Goal: Transaction & Acquisition: Download file/media

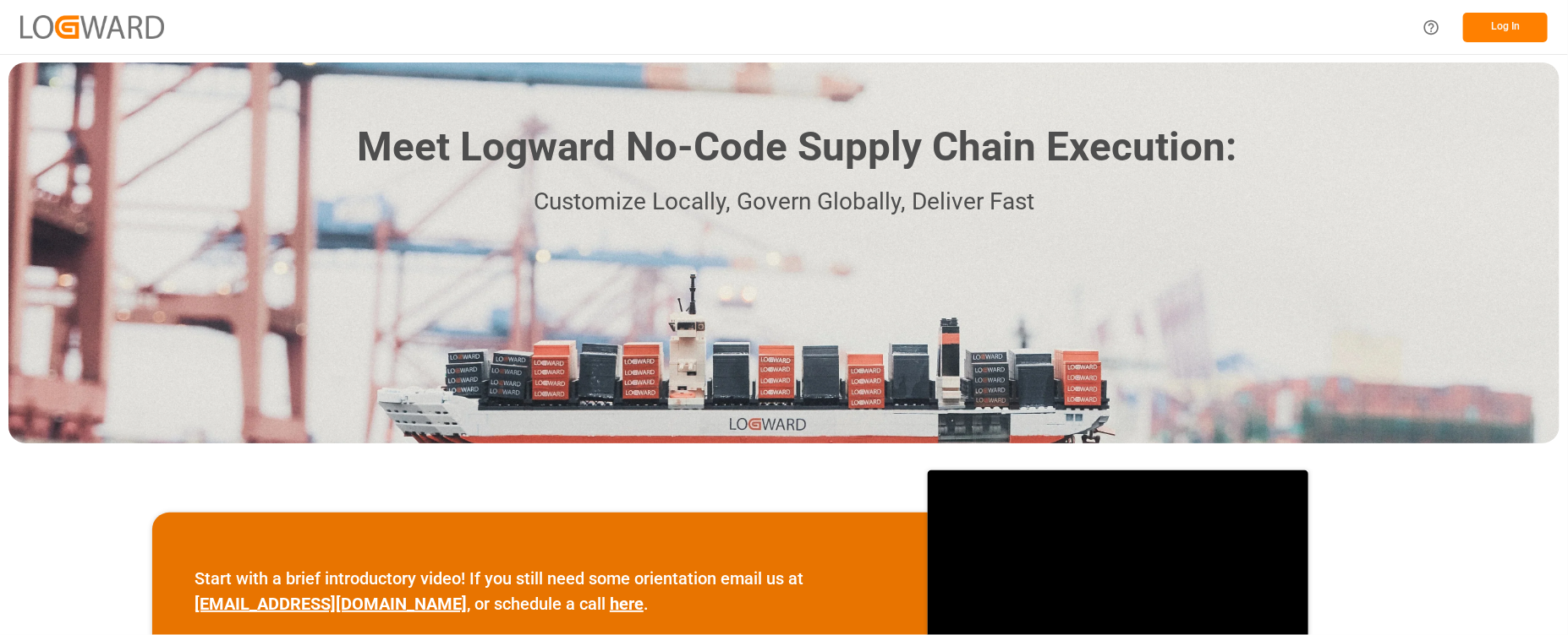
click at [1491, 30] on button "Log In" at bounding box center [1505, 28] width 84 height 30
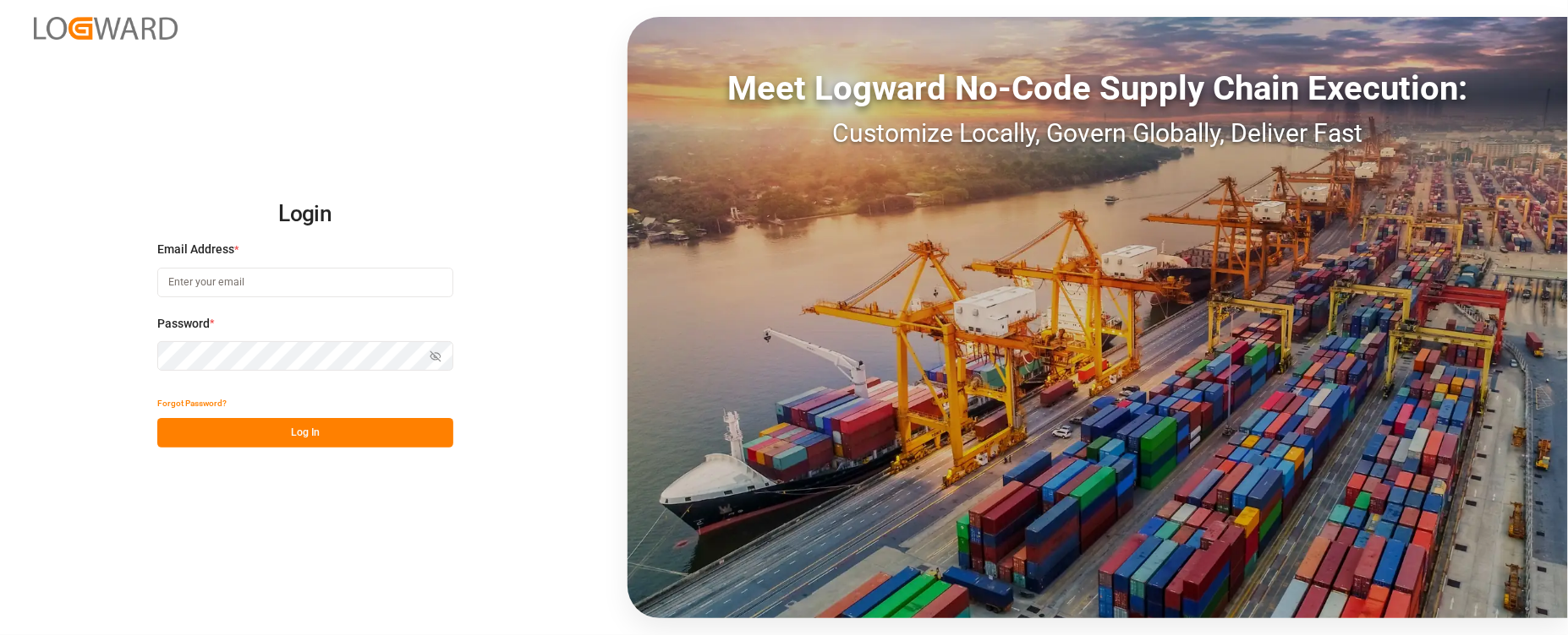
type input "[PERSON_NAME][EMAIL_ADDRESS][PERSON_NAME][DOMAIN_NAME]"
click at [296, 432] on button "Log In" at bounding box center [306, 434] width 296 height 30
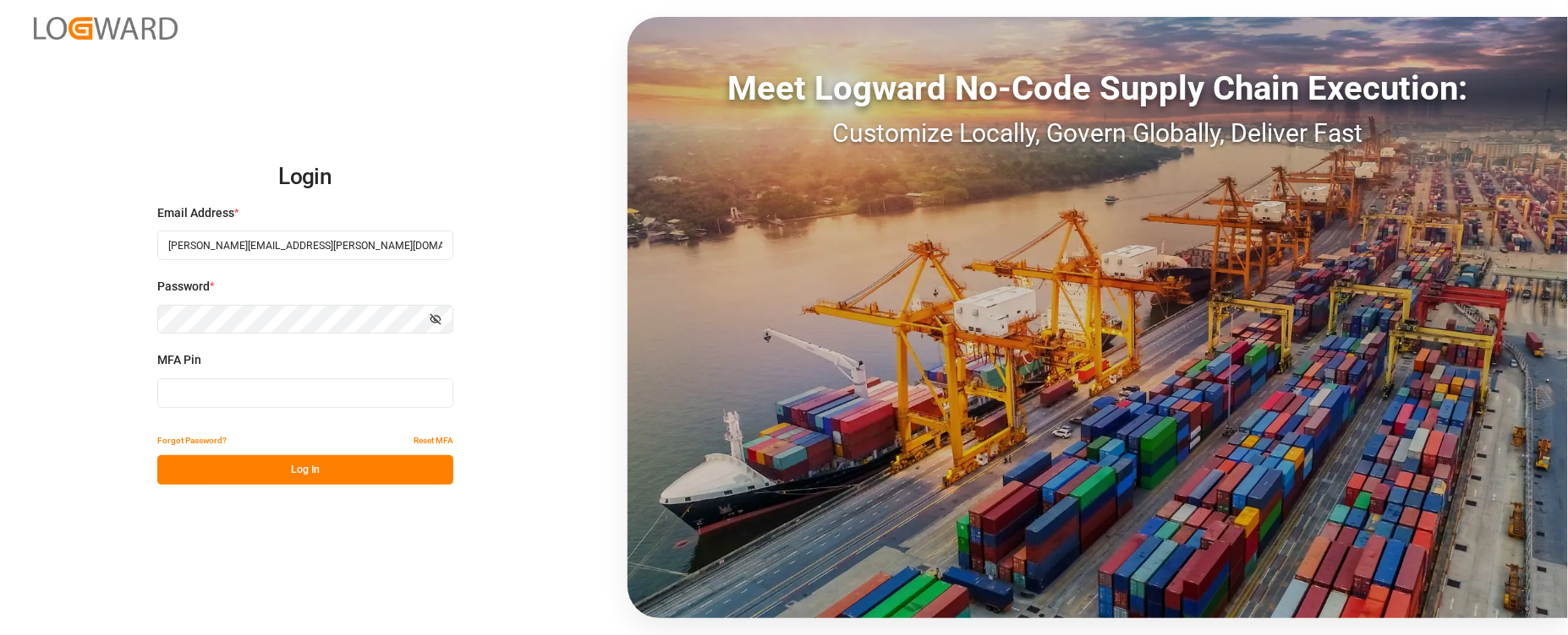
click at [353, 392] on input at bounding box center [306, 393] width 296 height 30
type input "891195"
click at [335, 465] on button "Log In" at bounding box center [306, 470] width 296 height 30
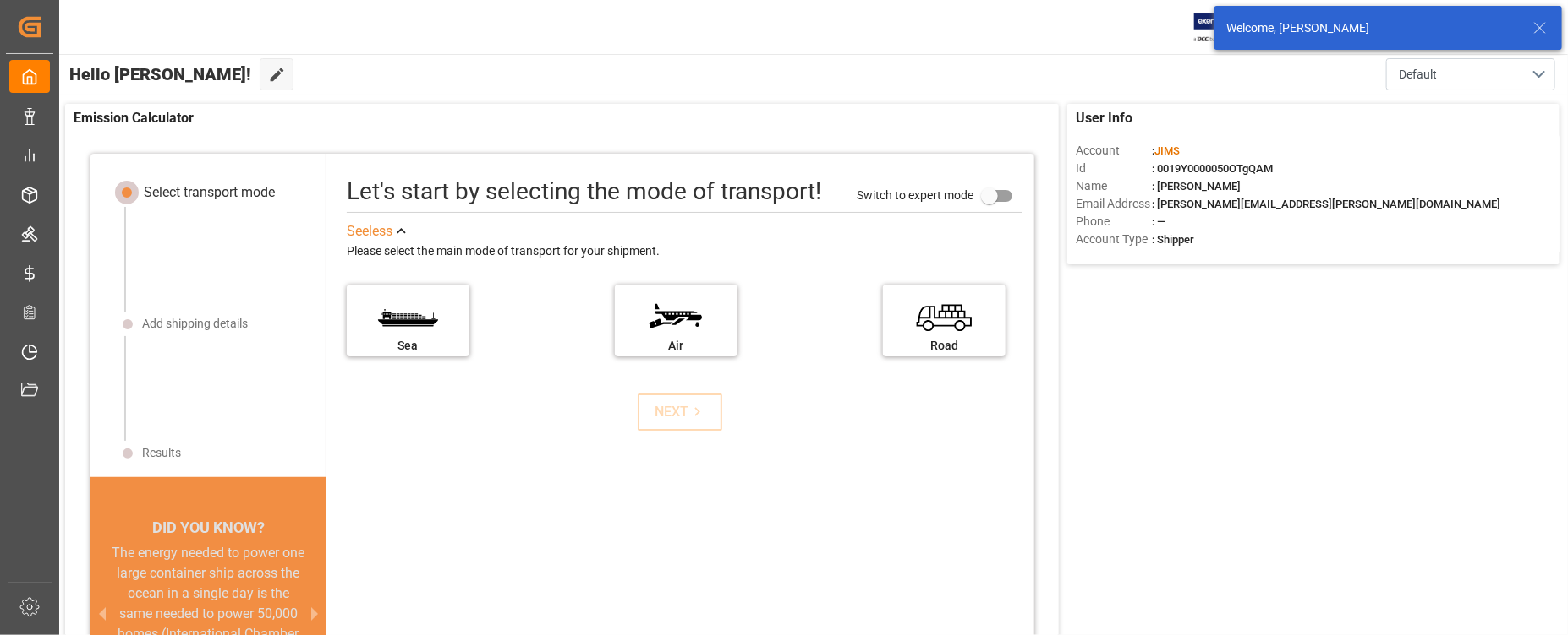
click at [1536, 29] on icon at bounding box center [1540, 28] width 21 height 21
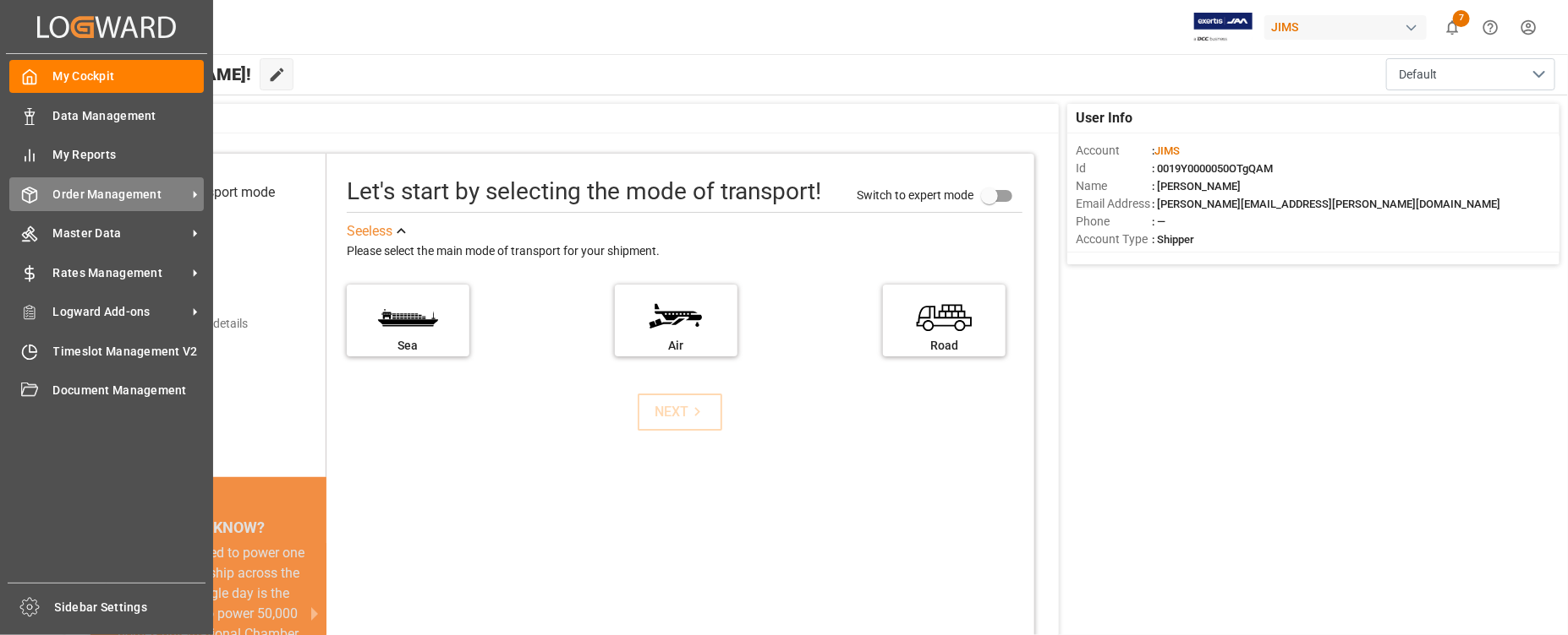
click at [102, 203] on div "Order Management Order Management" at bounding box center [107, 193] width 195 height 33
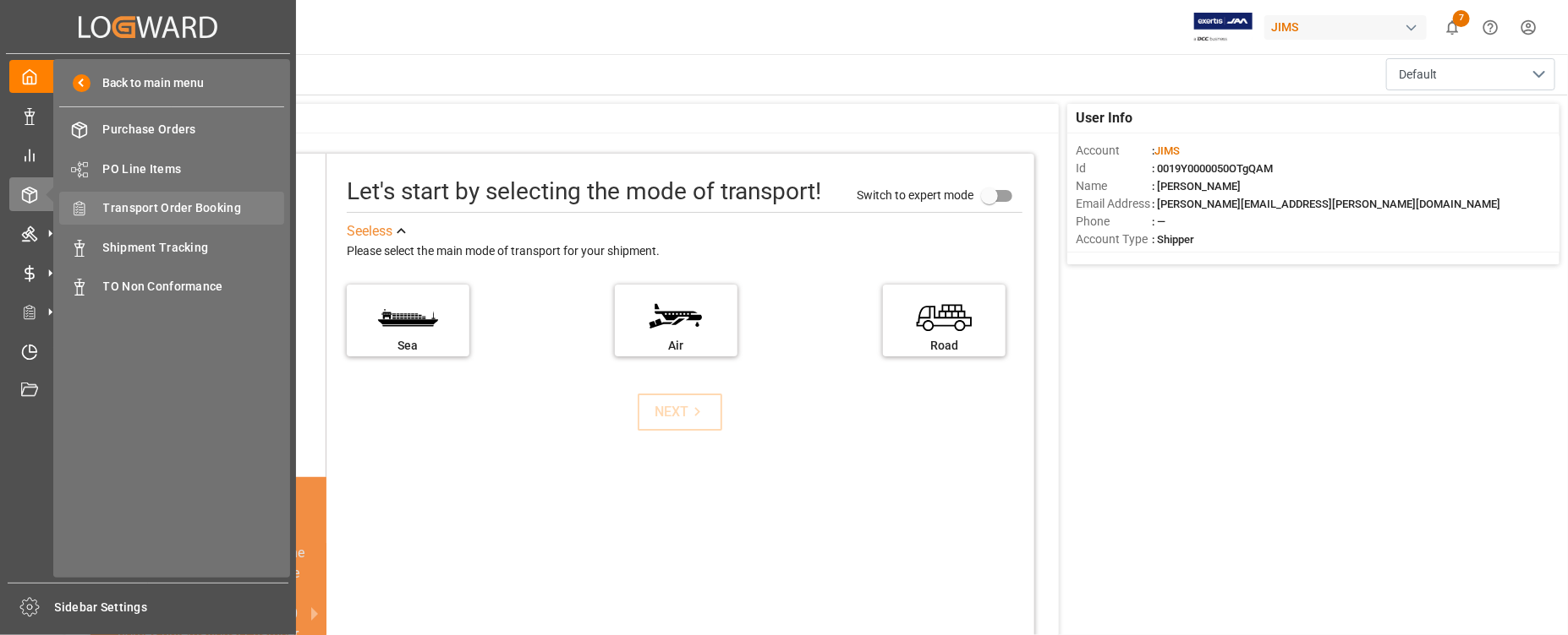
click at [170, 212] on span "Transport Order Booking" at bounding box center [194, 208] width 182 height 18
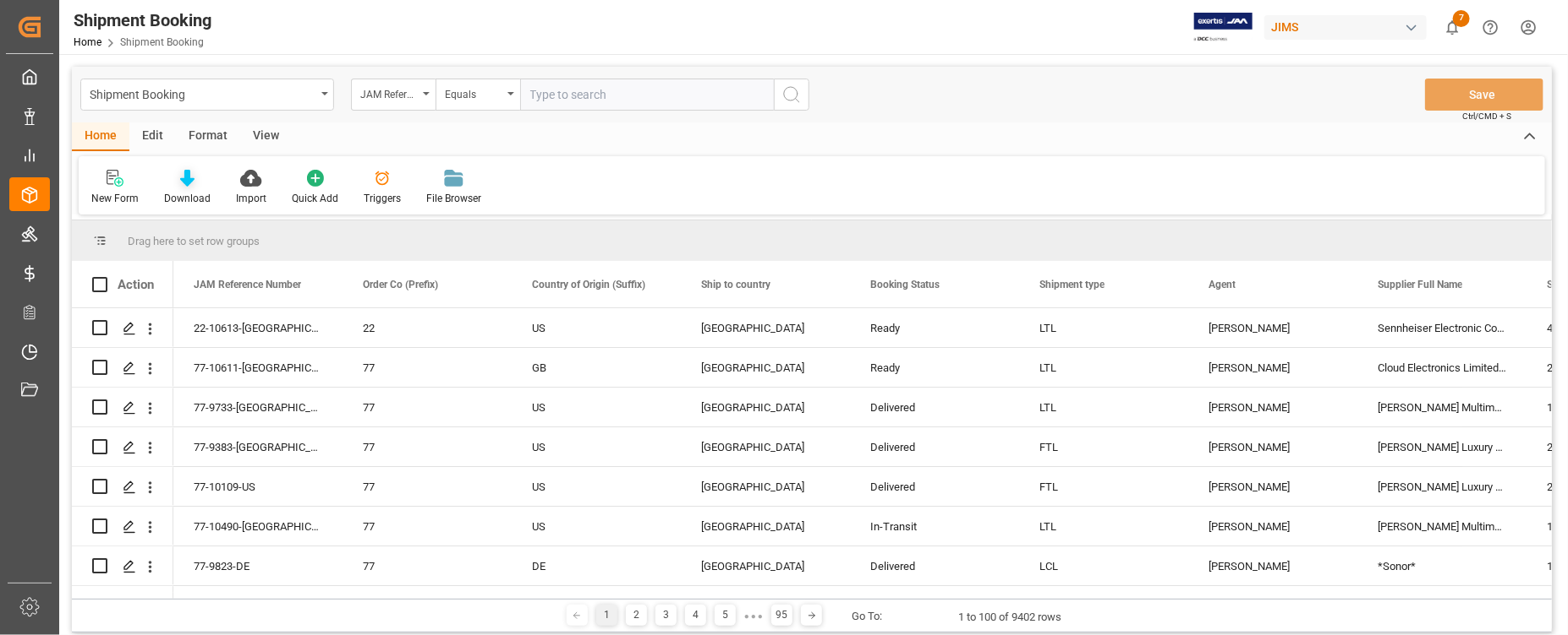
click at [184, 184] on icon at bounding box center [187, 178] width 14 height 17
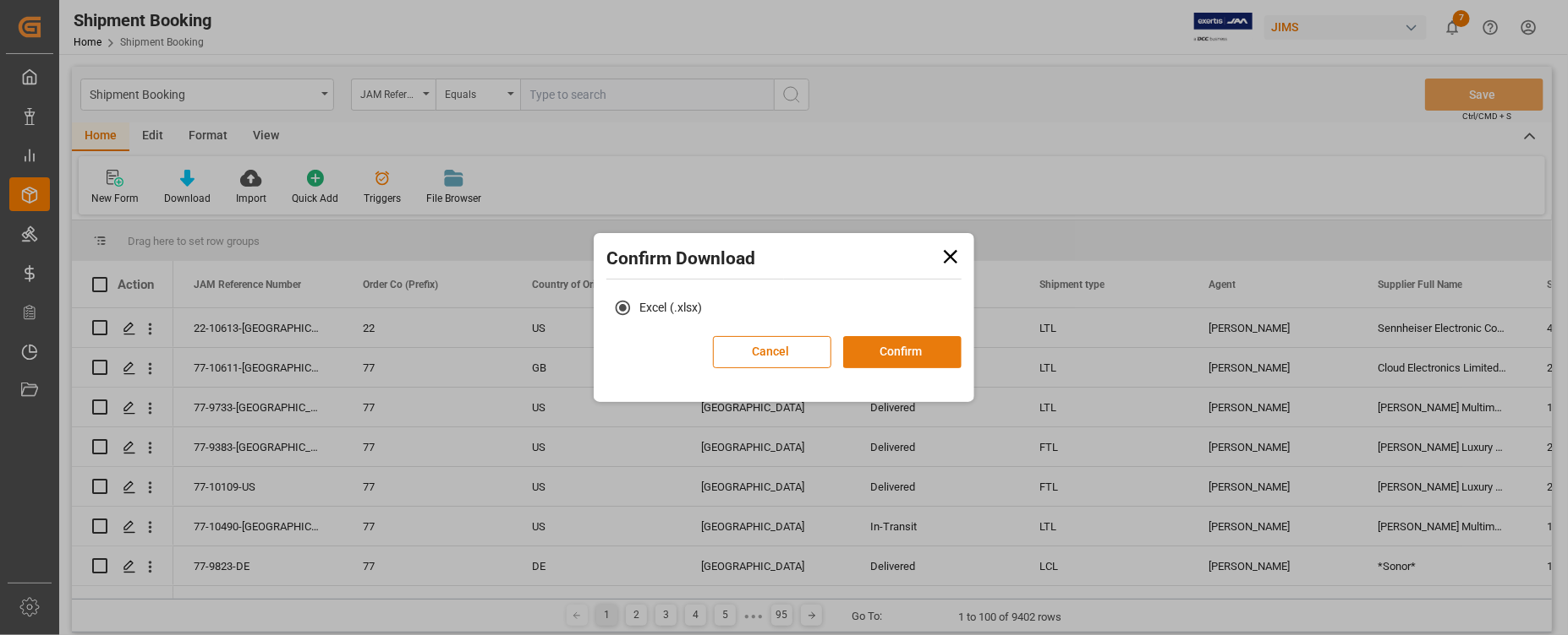
click at [898, 347] on button "Confirm" at bounding box center [903, 352] width 118 height 32
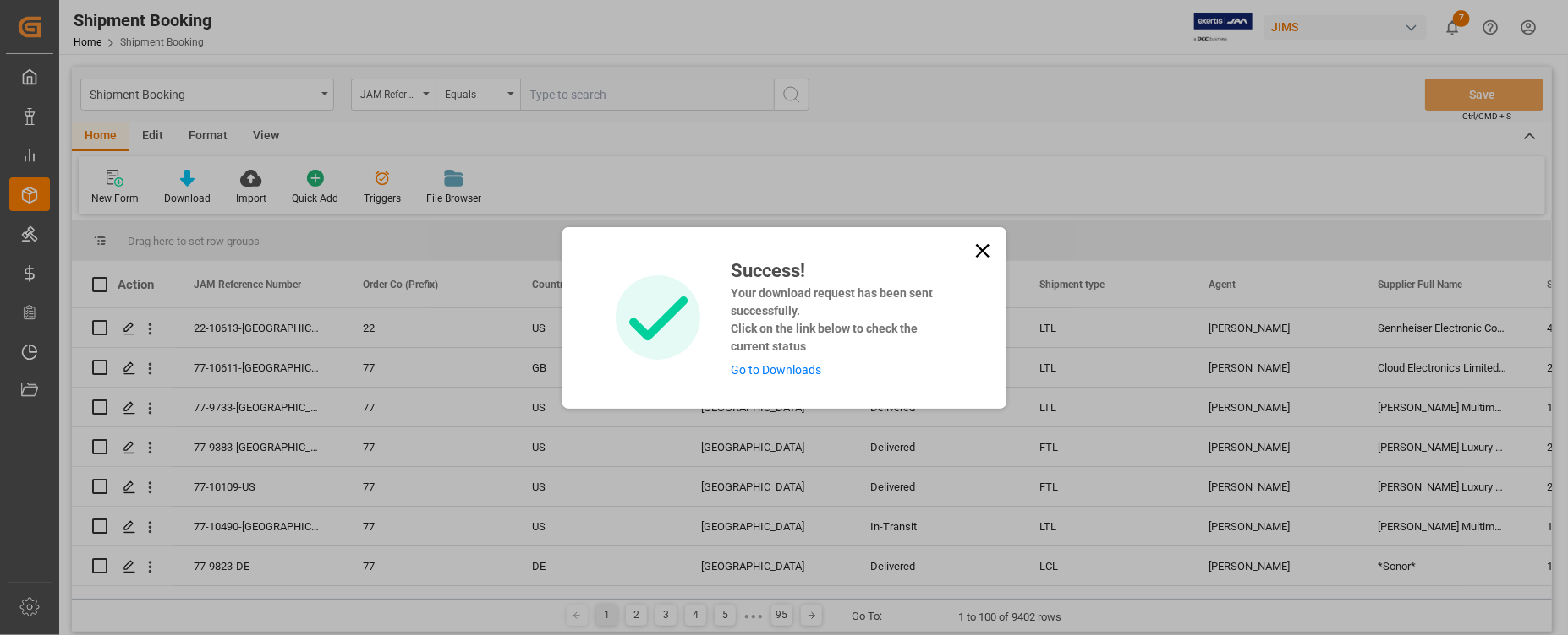
click at [994, 246] on div "Success! Your download request has been sent successfully. Click on the link be…" at bounding box center [784, 318] width 444 height 182
click at [981, 248] on icon at bounding box center [982, 250] width 23 height 23
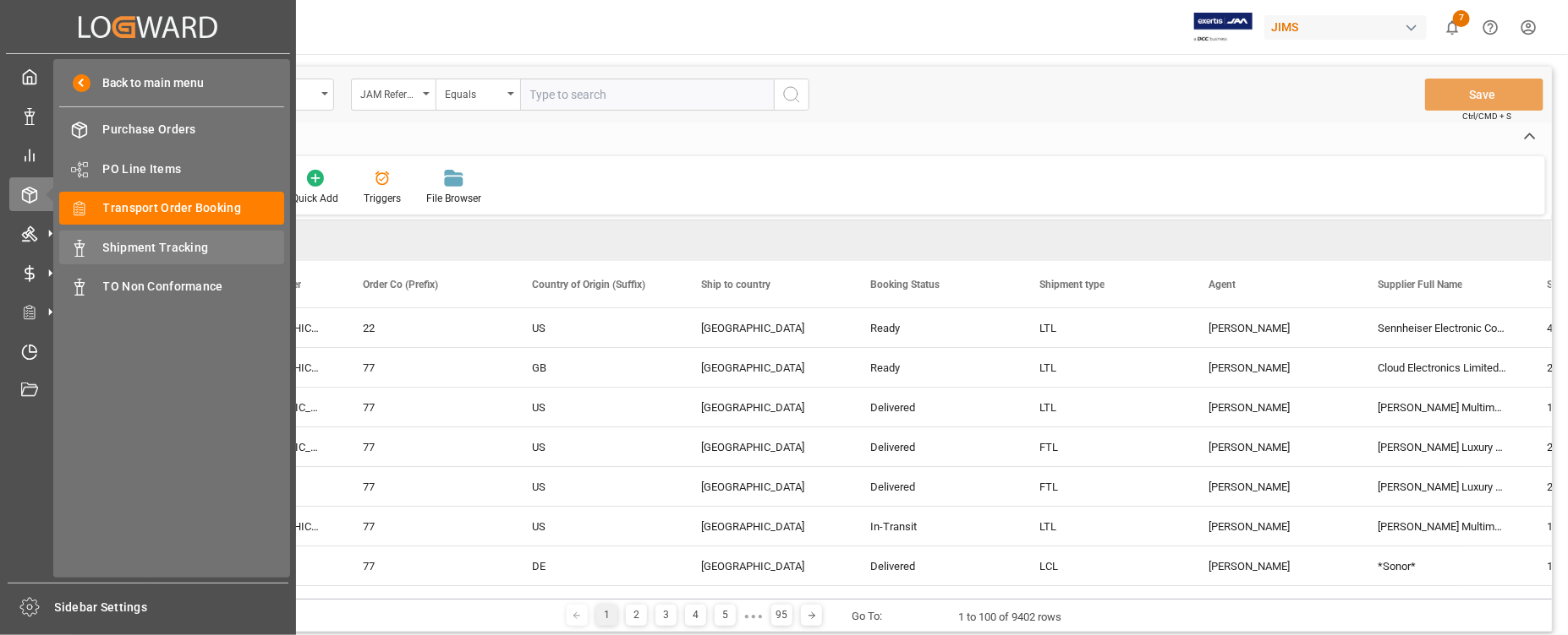
click at [104, 249] on span "Shipment Tracking" at bounding box center [194, 247] width 182 height 18
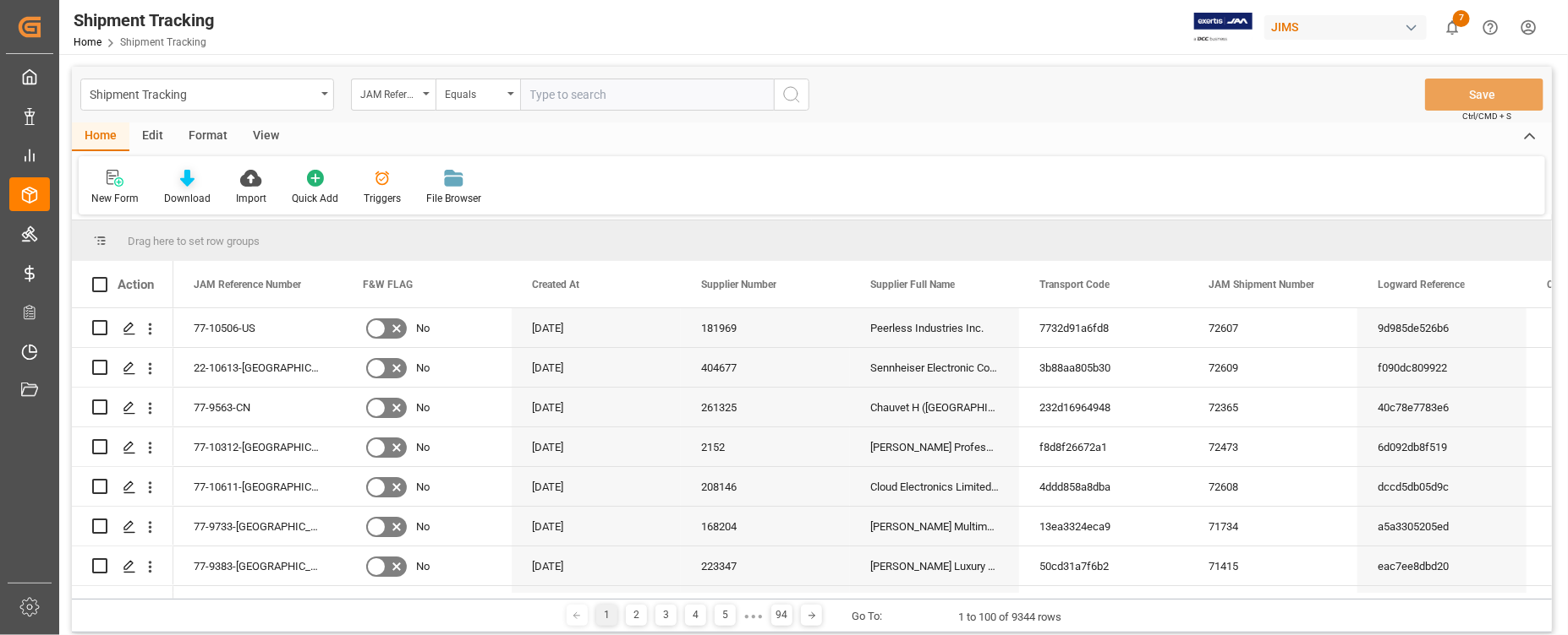
click at [187, 182] on icon at bounding box center [187, 178] width 14 height 17
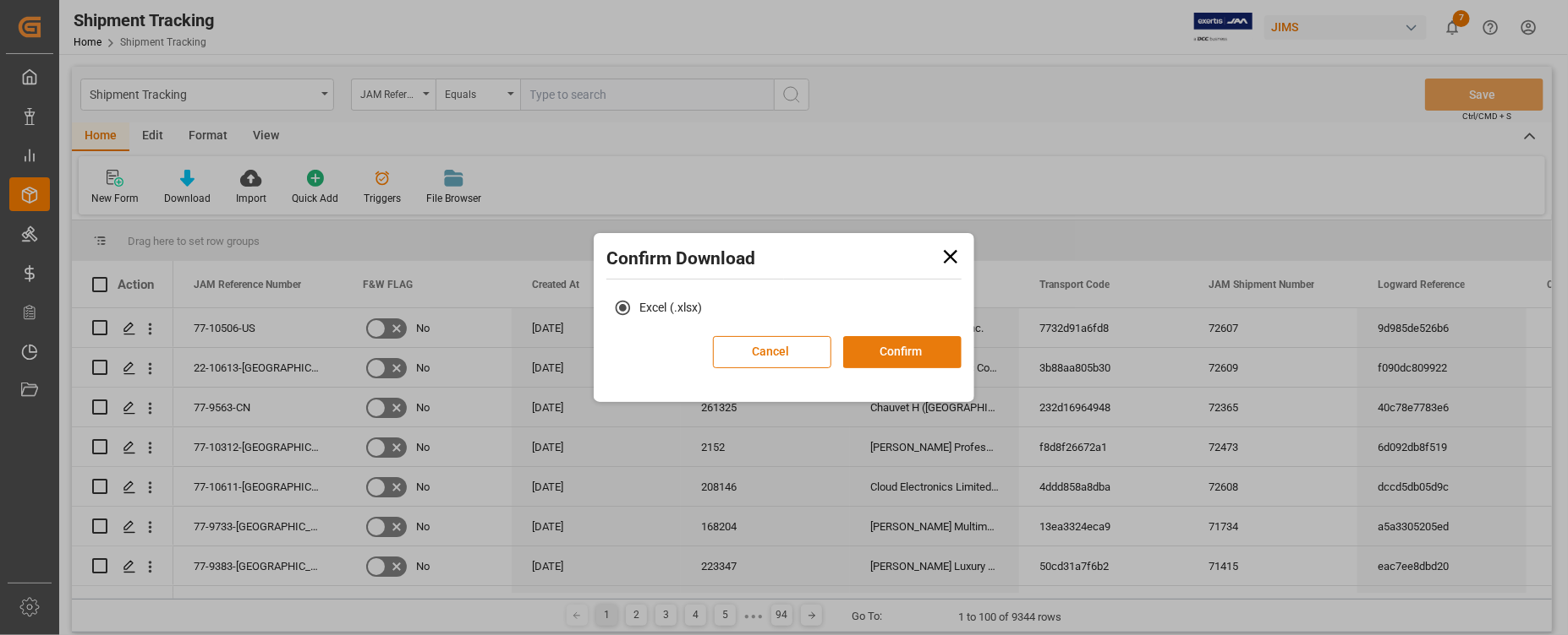
click at [885, 349] on button "Confirm" at bounding box center [903, 352] width 118 height 32
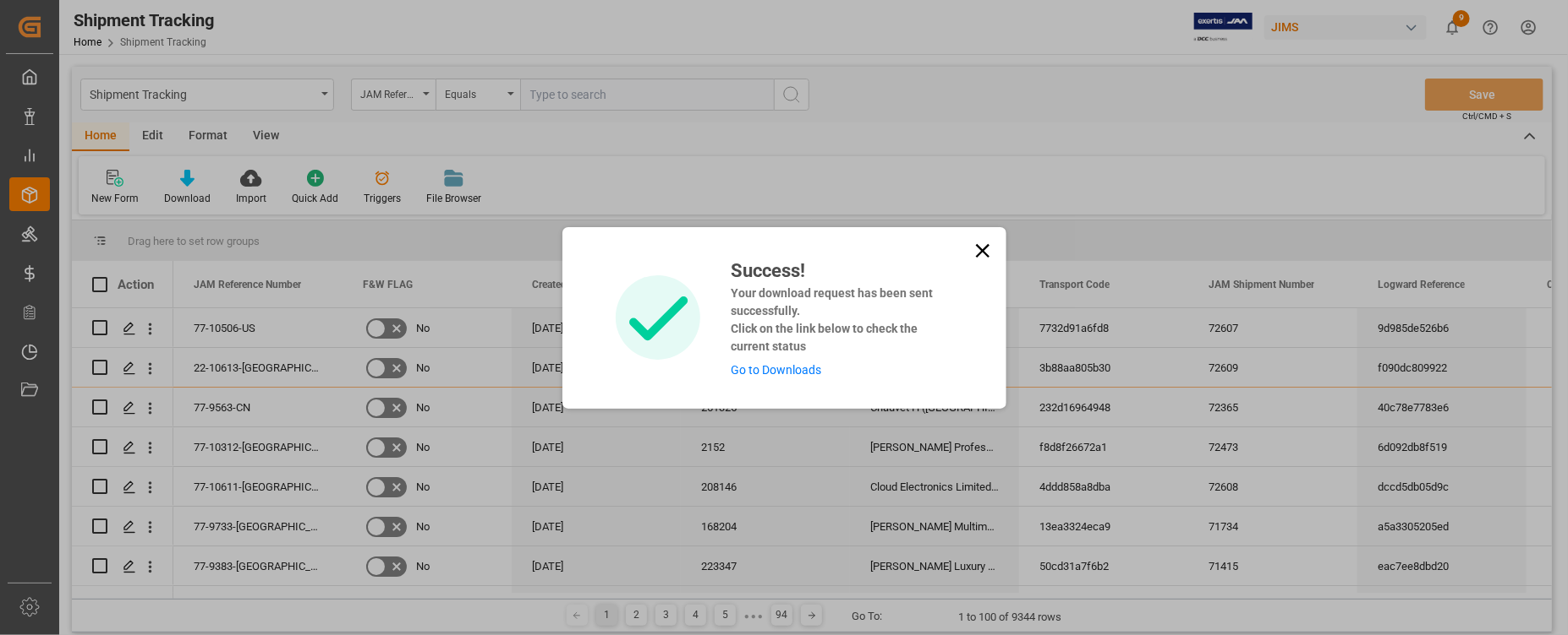
click at [774, 369] on link "Go to Downloads" at bounding box center [776, 370] width 91 height 13
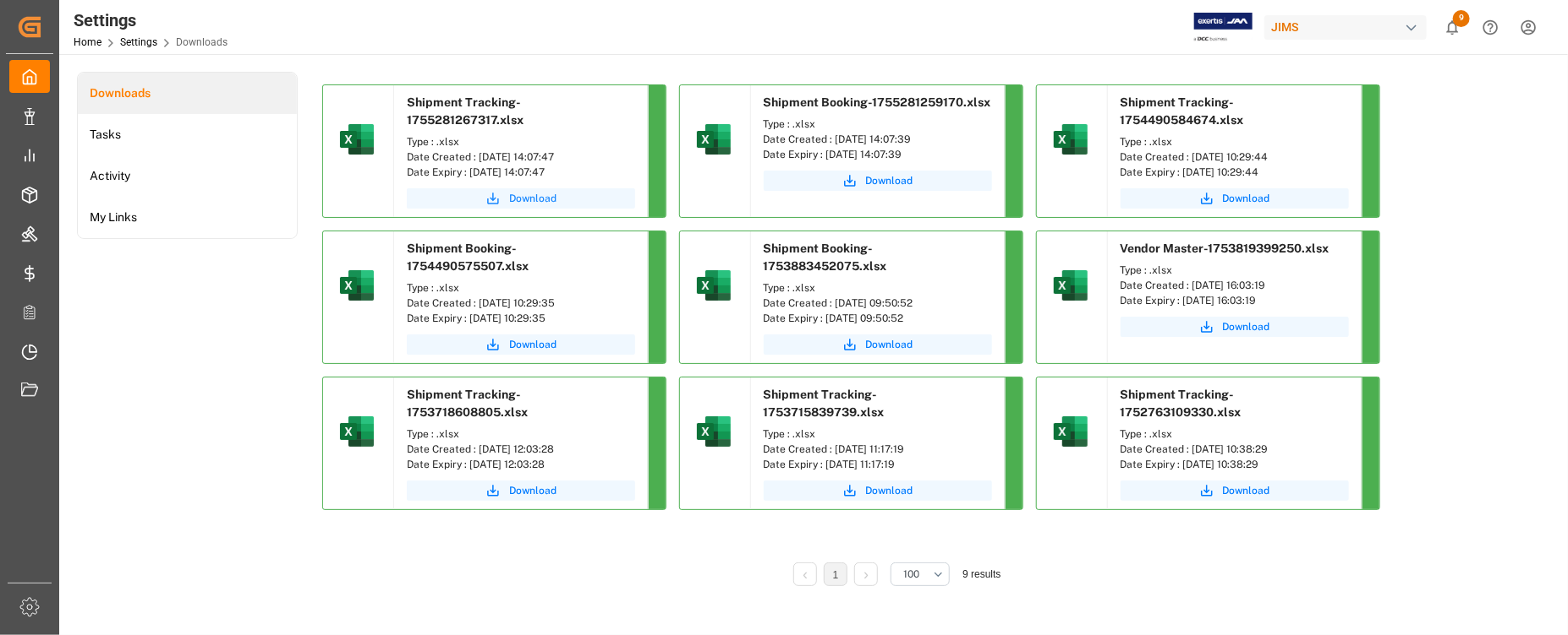
click at [541, 191] on span "Download" at bounding box center [532, 199] width 48 height 15
click at [855, 185] on icon "submit" at bounding box center [849, 181] width 12 height 12
click at [1456, 30] on icon "show 9 new notifications" at bounding box center [1452, 27] width 18 height 18
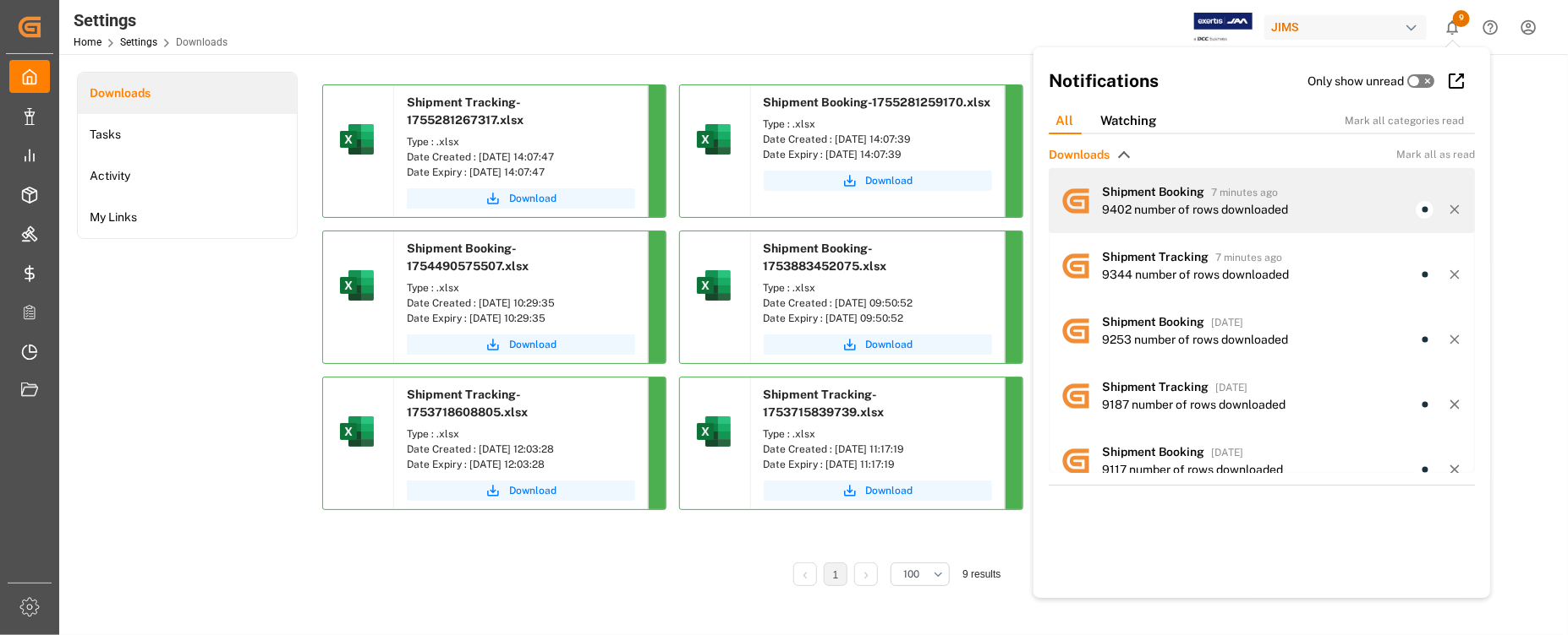
click at [1198, 192] on div "Settings Home Settings Downloads JIMS 9 Notifications Only show unread All Watc…" at bounding box center [812, 318] width 1505 height 635
click at [1169, 205] on div "9402 number of rows downloaded" at bounding box center [1195, 210] width 186 height 18
